Goal: Task Accomplishment & Management: Use online tool/utility

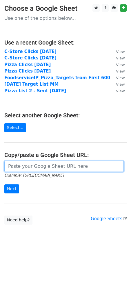
click at [13, 163] on input "url" at bounding box center [64, 166] width 120 height 11
paste input "[URL][DOMAIN_NAME]"
type input "[URL][DOMAIN_NAME]"
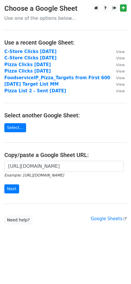
scroll to position [0, 0]
click at [3, 188] on div "[URL][DOMAIN_NAME] Example: [URL][DOMAIN_NAME] Next" at bounding box center [65, 180] width 131 height 38
click at [10, 186] on input "Next" at bounding box center [11, 188] width 15 height 9
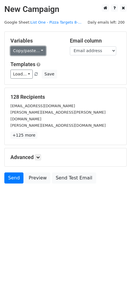
click at [24, 49] on link "Copy/paste..." at bounding box center [27, 50] width 35 height 9
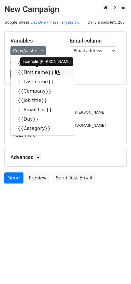
click at [24, 72] on link "{{First name}}" at bounding box center [43, 72] width 65 height 9
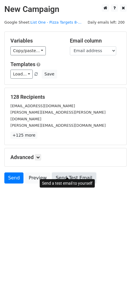
click at [66, 173] on link "Send Test Email" at bounding box center [74, 177] width 44 height 11
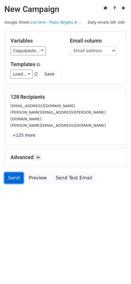
click at [10, 172] on link "Send" at bounding box center [13, 177] width 19 height 11
